Goal: Information Seeking & Learning: Check status

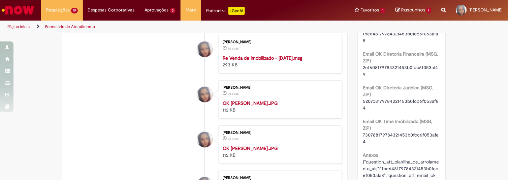
scroll to position [186, 0]
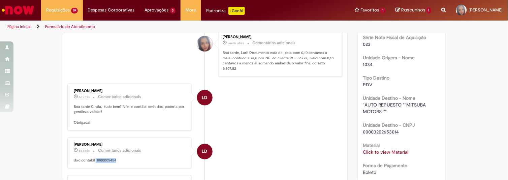
drag, startPoint x: 92, startPoint y: 170, endPoint x: 121, endPoint y: 170, distance: 28.3
click at [121, 163] on p "doc contábil: 1800005454" at bounding box center [130, 160] width 112 height 5
copy p "1800005454"
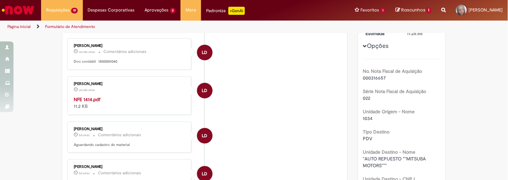
scroll to position [146, 0]
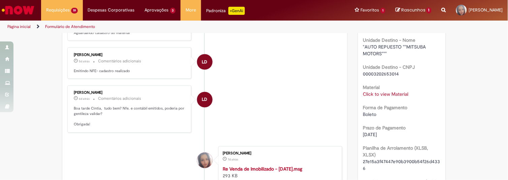
scroll to position [51, 0]
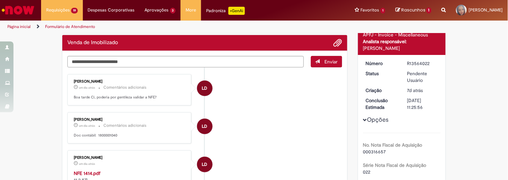
click at [85, 172] on strong "NFE 1414.pdf" at bounding box center [87, 173] width 27 height 6
click at [151, 62] on textarea "Digite sua mensagem aqui..." at bounding box center [185, 61] width 237 height 11
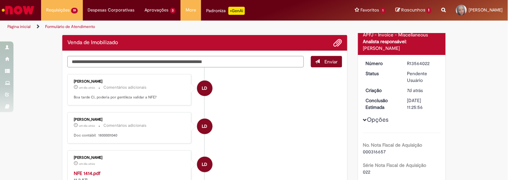
type textarea "**********"
click at [333, 63] on span "Enviar" at bounding box center [331, 62] width 13 height 6
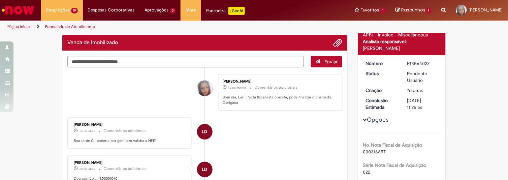
scroll to position [38, 0]
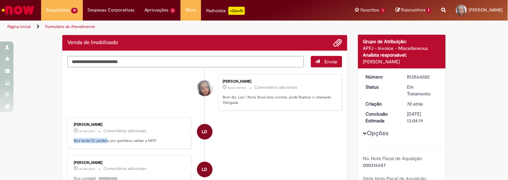
drag, startPoint x: 115, startPoint y: 133, endPoint x: 104, endPoint y: 135, distance: 10.9
click at [240, 134] on li "LD Larissa Davide um dia atrás um dia atrás Comentários adicionais Boa tarde Ci…" at bounding box center [204, 132] width 275 height 31
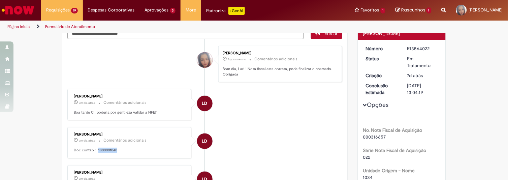
drag, startPoint x: 94, startPoint y: 148, endPoint x: 115, endPoint y: 148, distance: 20.9
click at [115, 148] on p "Doc contábil: 1800001040" at bounding box center [130, 150] width 112 height 5
copy p "1800001040"
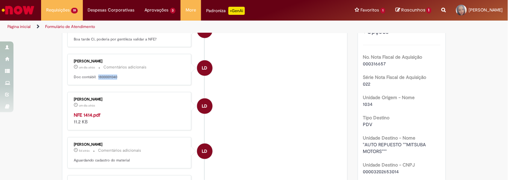
scroll to position [325, 0]
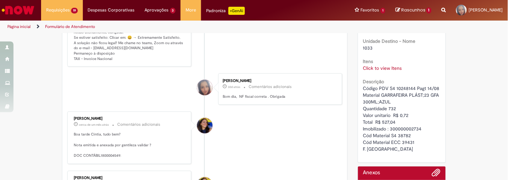
scroll to position [271, 0]
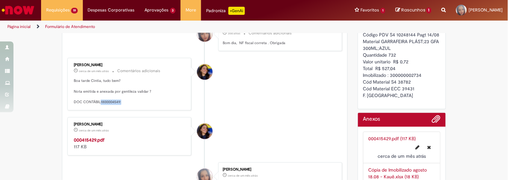
drag, startPoint x: 120, startPoint y: 117, endPoint x: 98, endPoint y: 117, distance: 21.9
click at [98, 105] on p "Boa tarde Cintia, tudo bem? Nota emitida e anexada por gentileza validar ? DOC …" at bounding box center [130, 91] width 112 height 27
copy p "1800004549:"
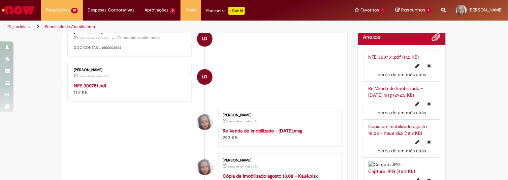
scroll to position [351, 0]
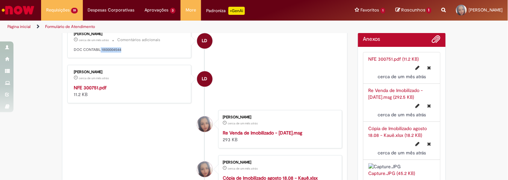
drag, startPoint x: 98, startPoint y: 64, endPoint x: 122, endPoint y: 63, distance: 23.6
click at [122, 53] on p "DOC CONTABIL 1800004544" at bounding box center [130, 49] width 112 height 5
copy p "1800004544"
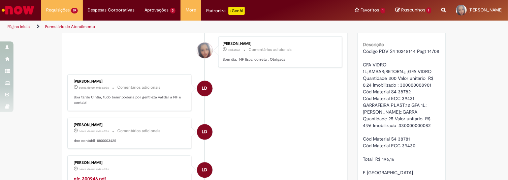
scroll to position [275, 0]
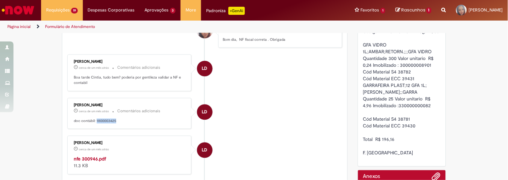
drag, startPoint x: 93, startPoint y: 134, endPoint x: 120, endPoint y: 136, distance: 27.4
click at [117, 124] on p "doc contábil: 1800003425" at bounding box center [130, 121] width 112 height 5
copy p "1800003425"
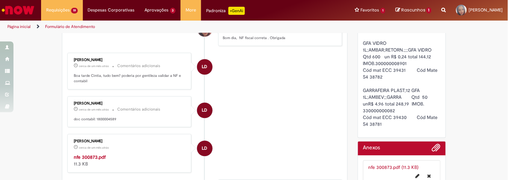
scroll to position [294, 0]
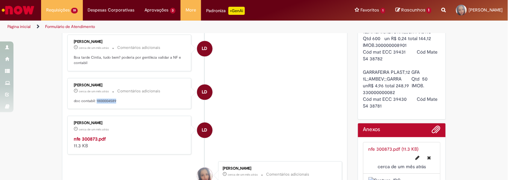
drag, startPoint x: 115, startPoint y: 116, endPoint x: 93, endPoint y: 116, distance: 21.2
click at [93, 104] on p "doc contabil: 1800004589" at bounding box center [130, 101] width 112 height 5
copy p "1800004589"
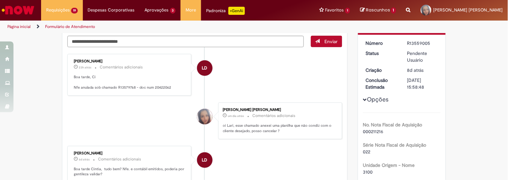
scroll to position [74, 0]
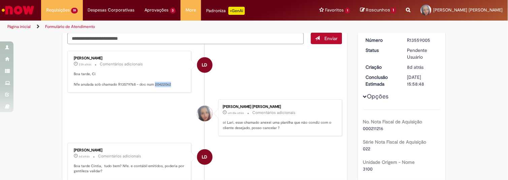
drag, startPoint x: 151, startPoint y: 84, endPoint x: 169, endPoint y: 83, distance: 17.9
click at [169, 83] on p "Boa tarde, Ci Nfe anulada sob chamado R13579768 - doc num 20422062" at bounding box center [130, 79] width 112 height 16
copy p "20422062"
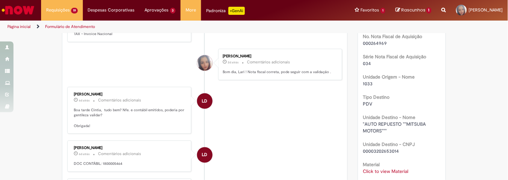
scroll to position [190, 0]
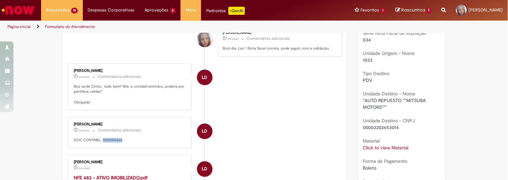
drag, startPoint x: 122, startPoint y: 150, endPoint x: 100, endPoint y: 150, distance: 21.9
click at [100, 143] on p "DOC CONTÁBIL: 1800005464" at bounding box center [130, 140] width 112 height 5
copy p "1800005464"
